Goal: Task Accomplishment & Management: Manage account settings

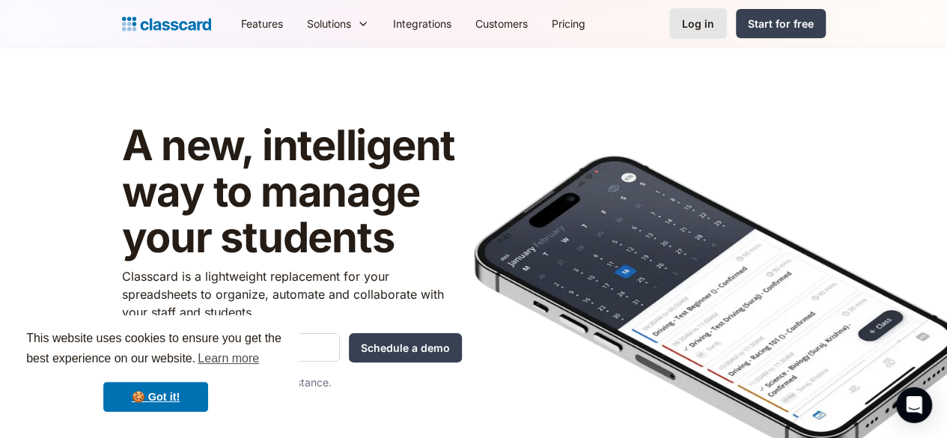
click at [714, 31] on div "Log in" at bounding box center [698, 24] width 32 height 16
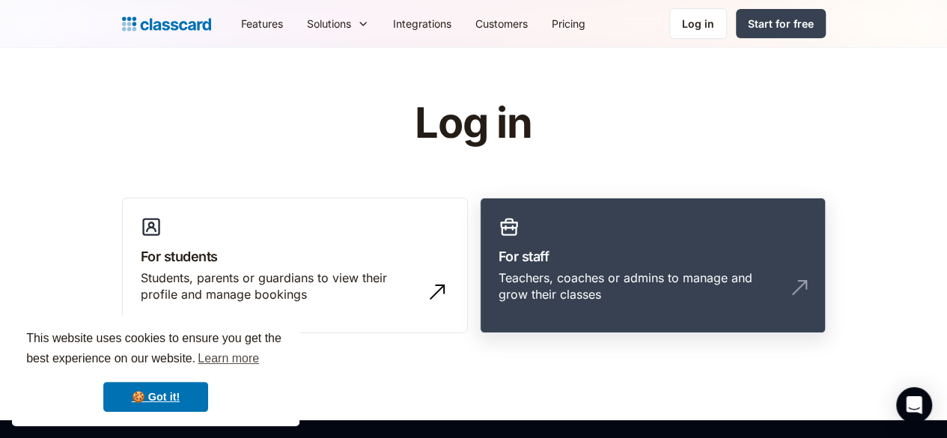
click at [586, 272] on div "Teachers, coaches or admins to manage and grow their classes" at bounding box center [638, 286] width 278 height 34
